Goal: Task Accomplishment & Management: Manage account settings

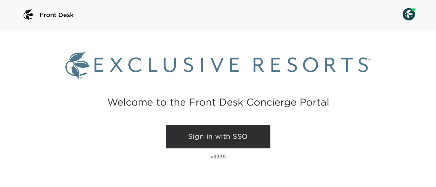
click at [224, 140] on link "Sign in with SSO" at bounding box center [218, 137] width 104 height 24
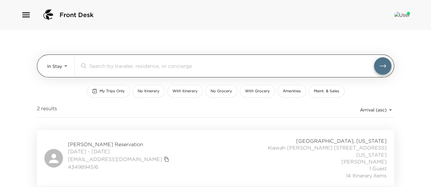
click at [70, 65] on div "In Stay In-Stay ​" at bounding box center [219, 65] width 344 height 17
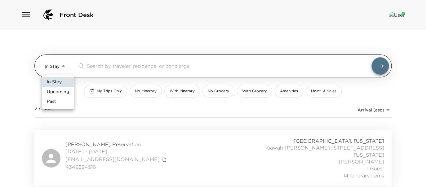
click at [60, 68] on body "Front Desk In Stay In-Stay ​ My Trips Only No Itinerary With Itinerary No Groce…" at bounding box center [215, 93] width 431 height 187
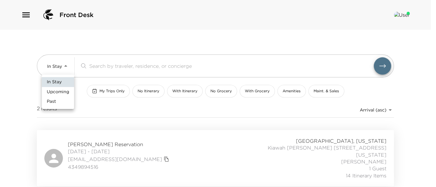
click at [55, 96] on li "Upcoming" at bounding box center [58, 92] width 32 height 10
type input "Upcoming"
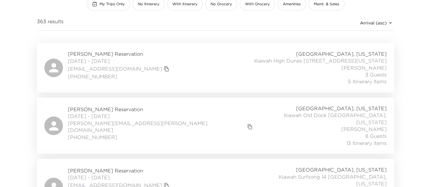
scroll to position [103, 0]
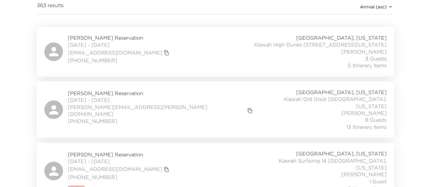
click at [81, 34] on span "[PERSON_NAME] Reservation" at bounding box center [119, 37] width 103 height 7
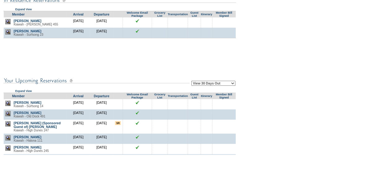
scroll to position [93, 0]
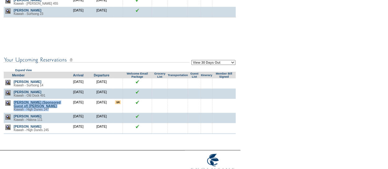
drag, startPoint x: 56, startPoint y: 115, endPoint x: 14, endPoint y: 104, distance: 43.4
click at [14, 104] on td "Whitney Baldwin (Sponsored Guest of) Vaughan, Martin L Kiawah - High Dunes 247" at bounding box center [39, 106] width 55 height 14
copy td "Whitney Baldwin (Sponsored Guest of) Vaughan, Martin L Kiawah - High Dunes 247"
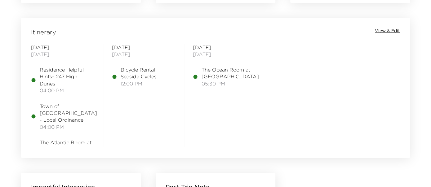
scroll to position [516, 0]
